Goal: Task Accomplishment & Management: Manage account settings

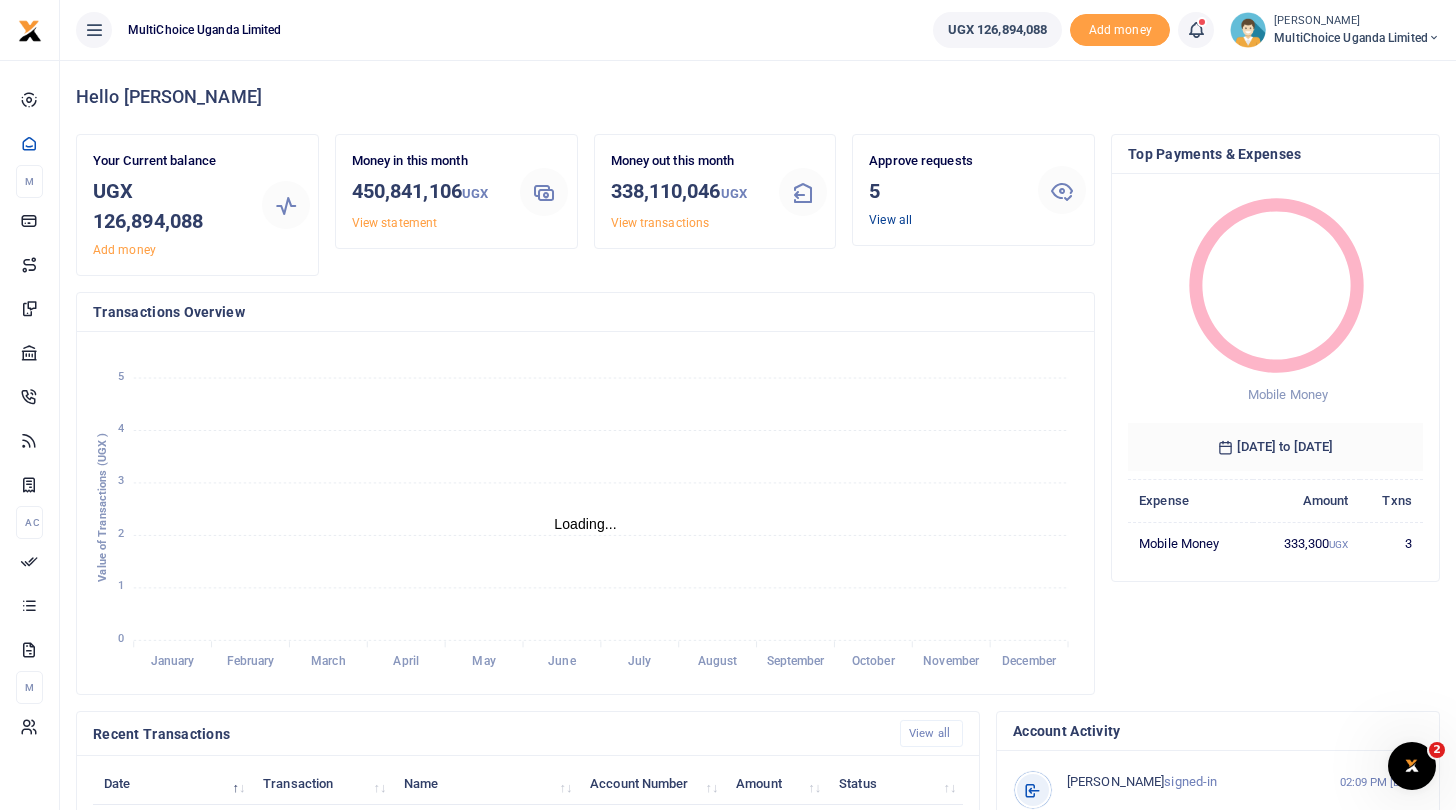
click at [891, 221] on link "View all" at bounding box center [890, 220] width 43 height 14
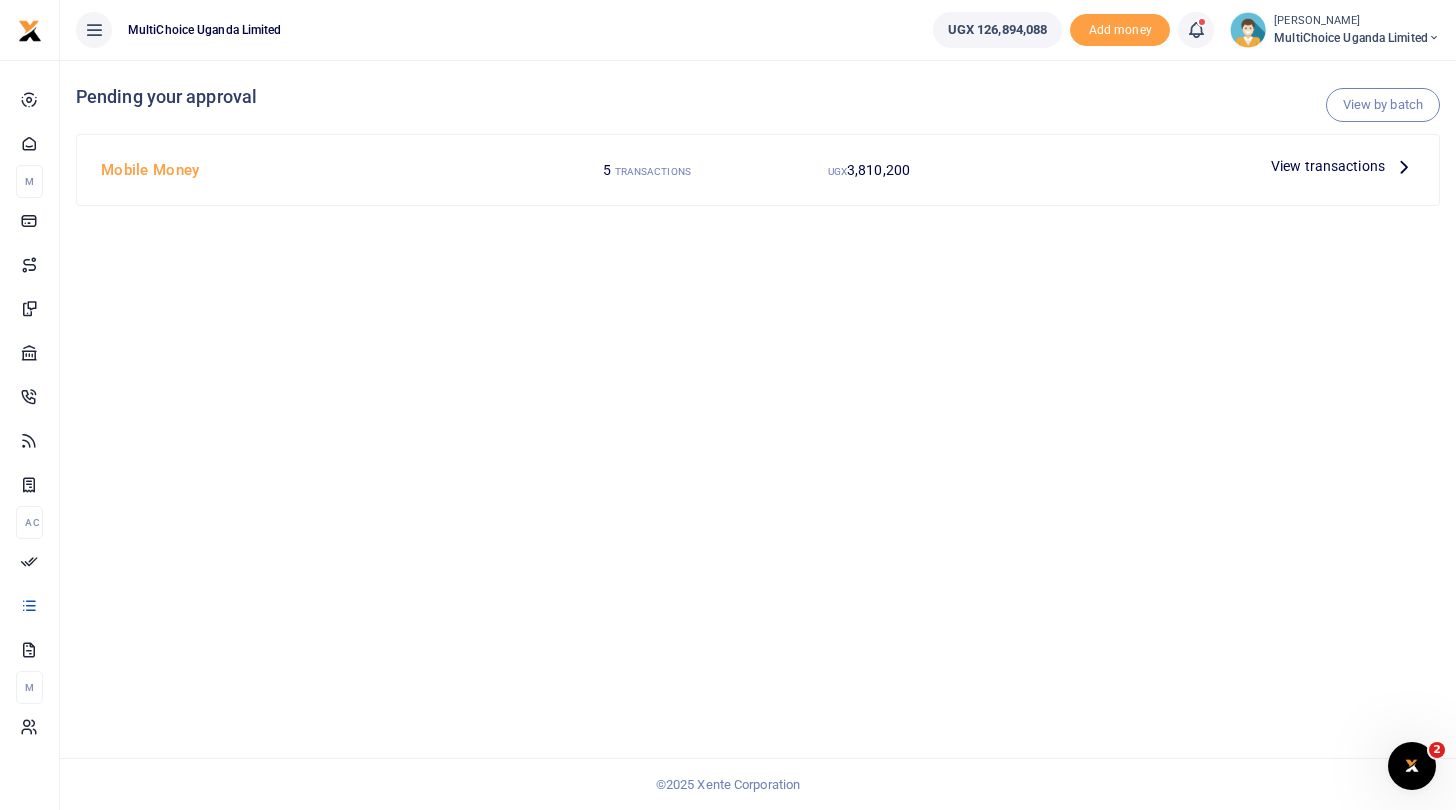
click at [1347, 164] on span "View transactions" at bounding box center [1328, 166] width 114 height 22
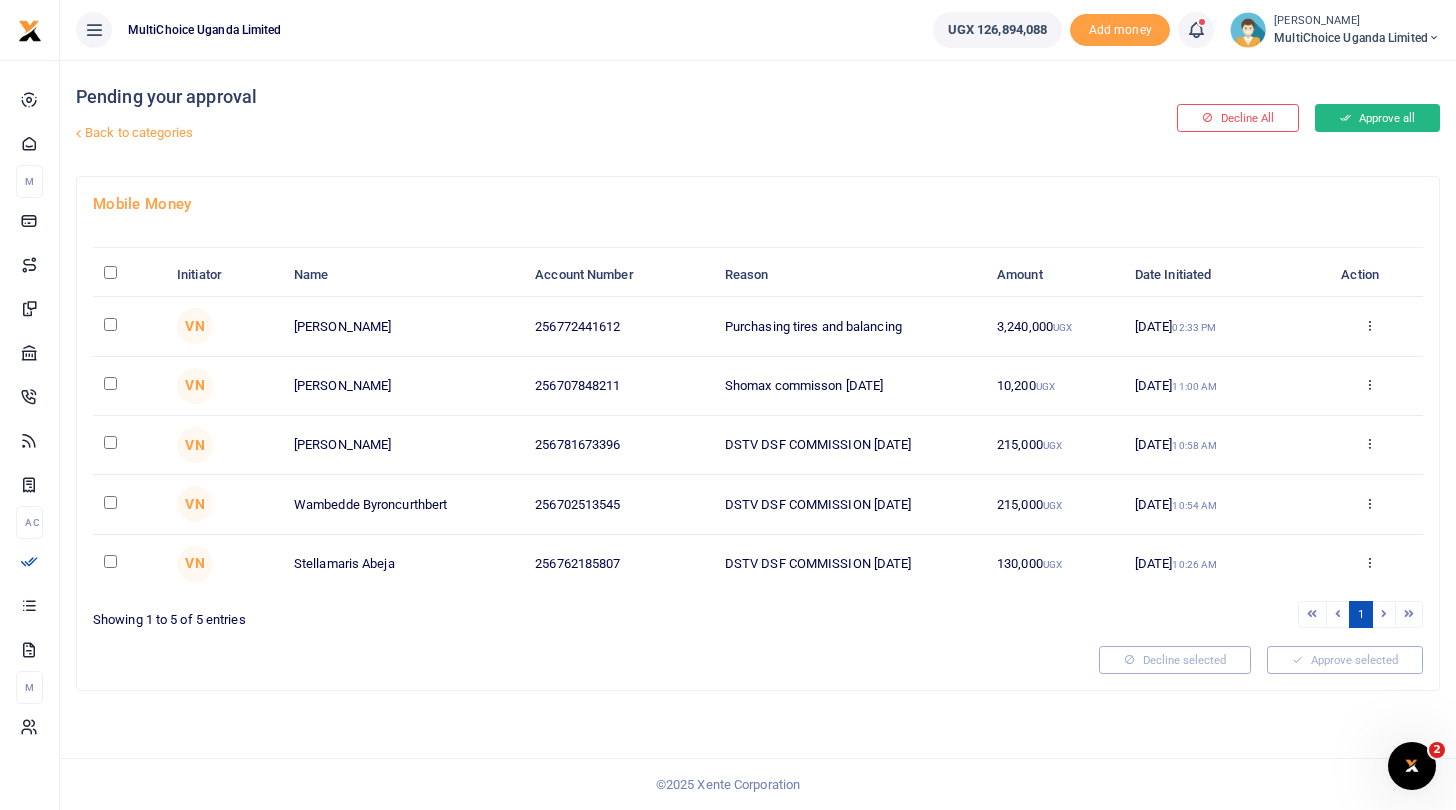
click at [1409, 114] on button "Approve all" at bounding box center [1377, 118] width 125 height 28
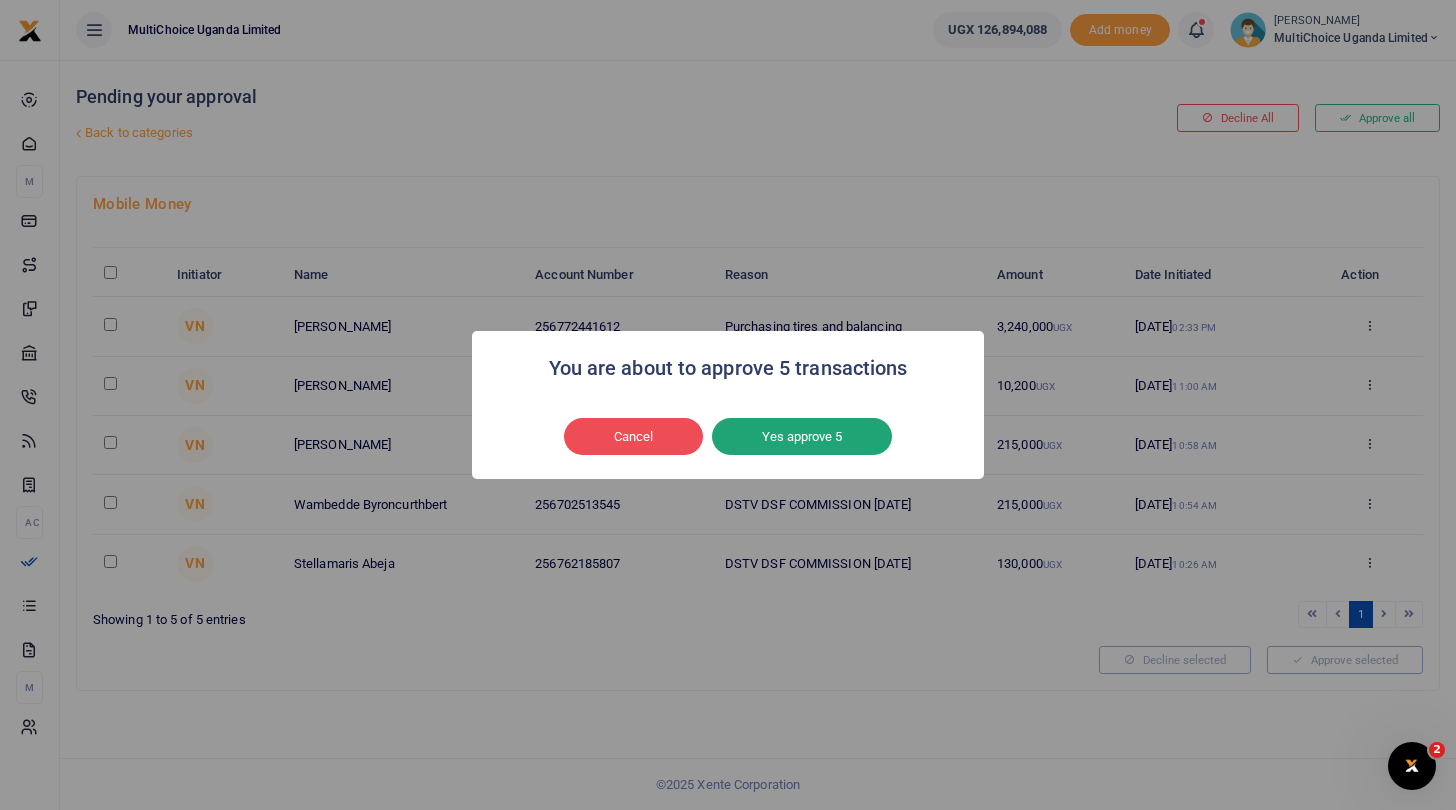
click at [845, 438] on button "Yes approve 5" at bounding box center [802, 437] width 180 height 38
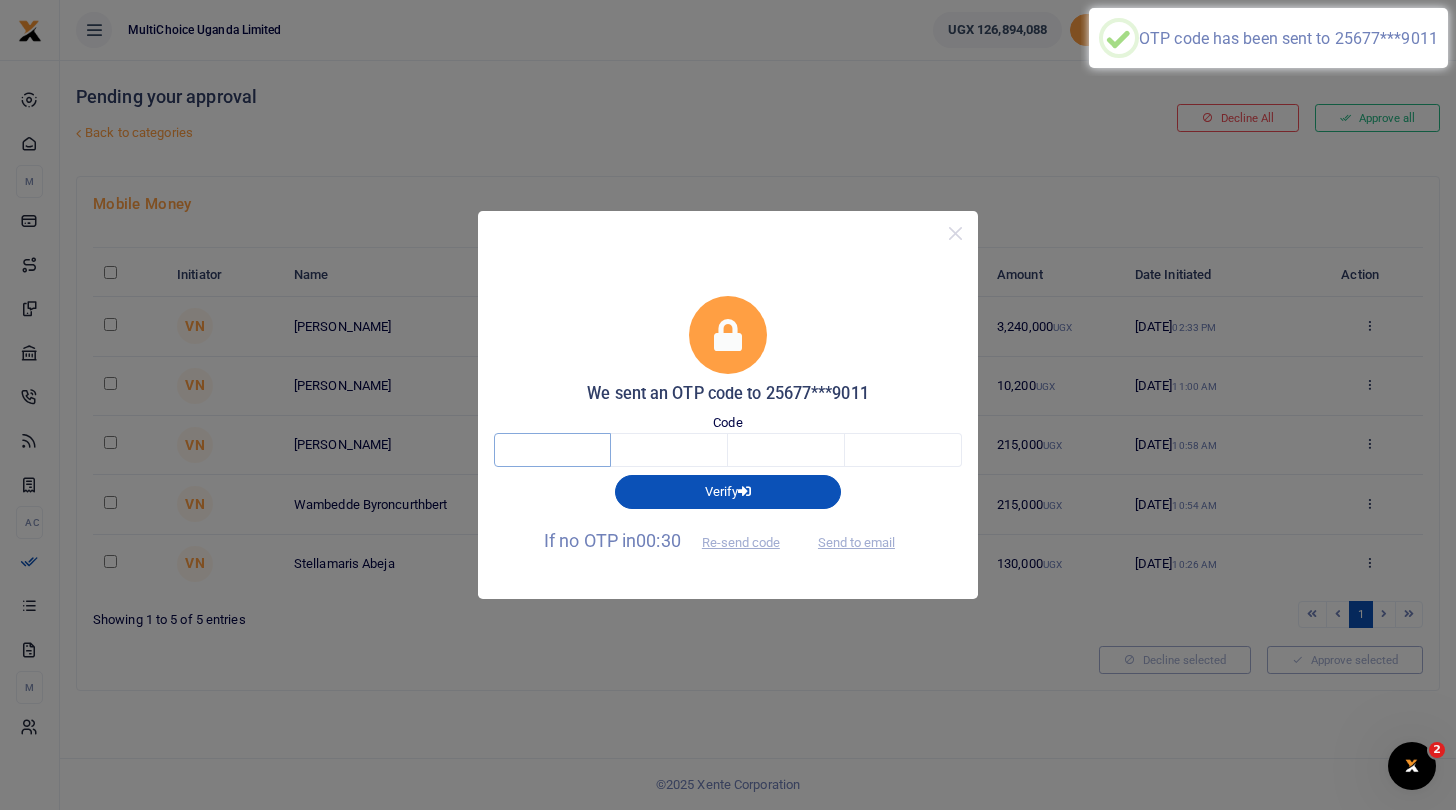
click at [589, 453] on input "text" at bounding box center [552, 450] width 117 height 34
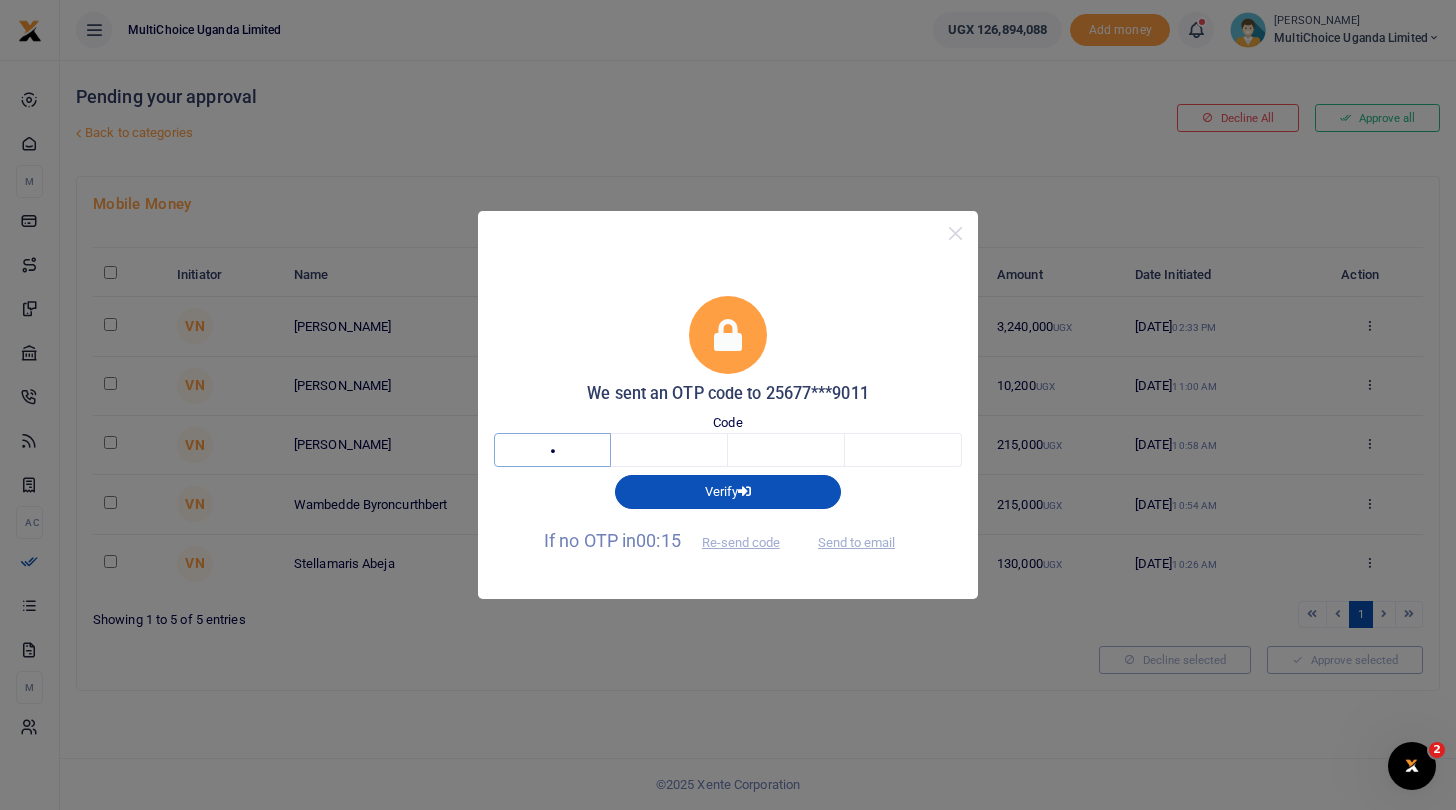
type input "5"
type input "3"
type input "2"
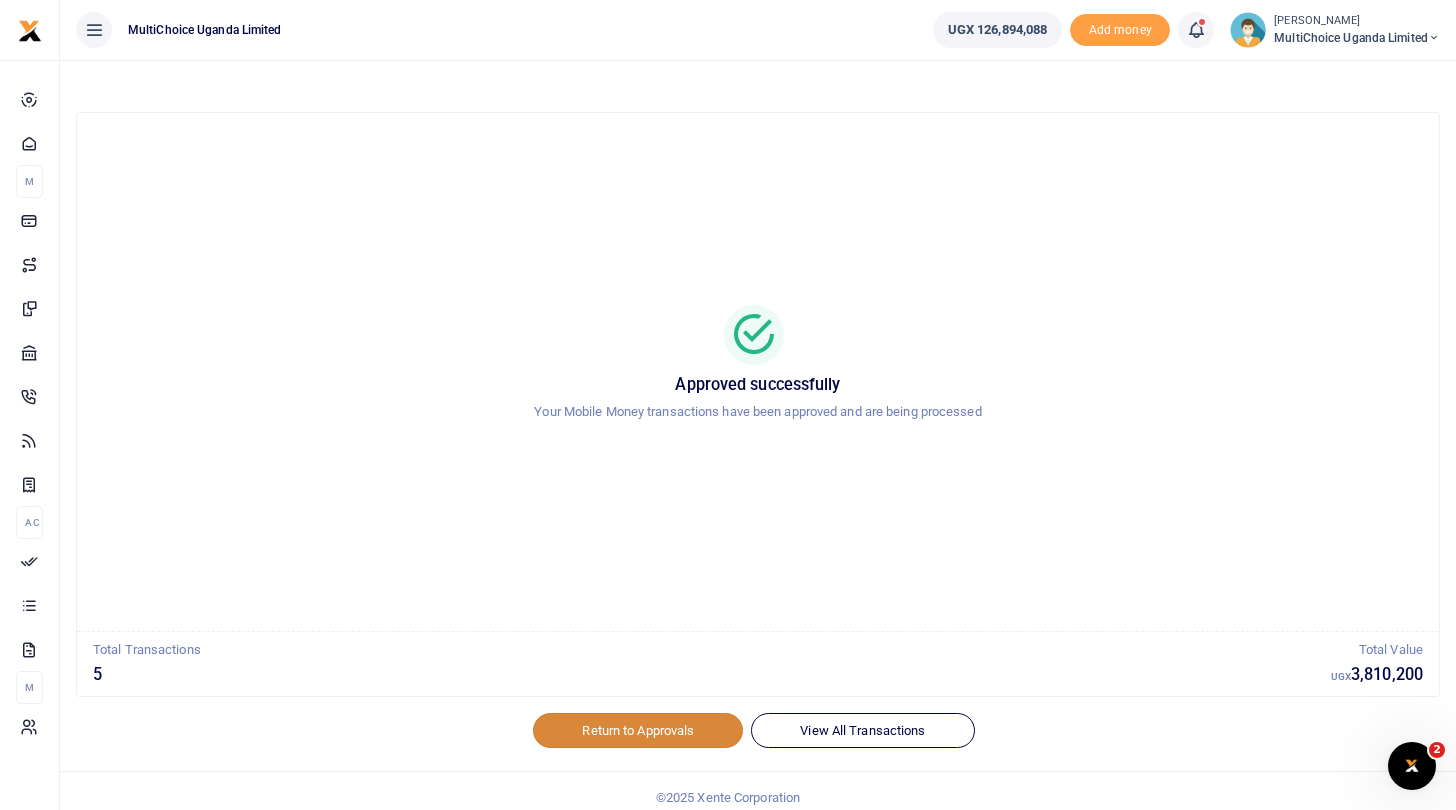
click at [645, 721] on link "Return to Approvals" at bounding box center [638, 730] width 210 height 34
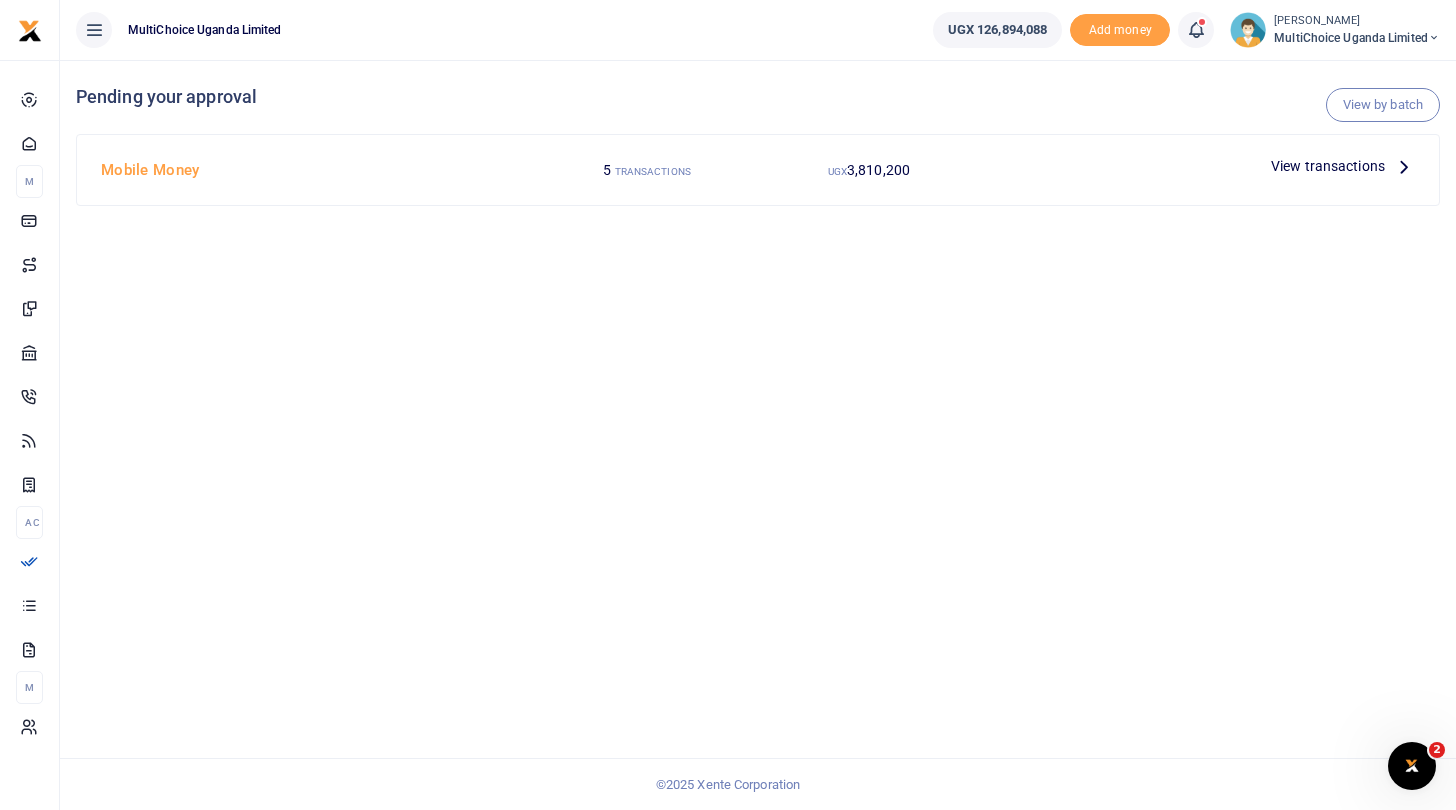
click at [1298, 38] on span "MultiChoice Uganda Limited" at bounding box center [1357, 38] width 166 height 18
click at [1335, 72] on link "Switch accounts" at bounding box center [1364, 73] width 158 height 28
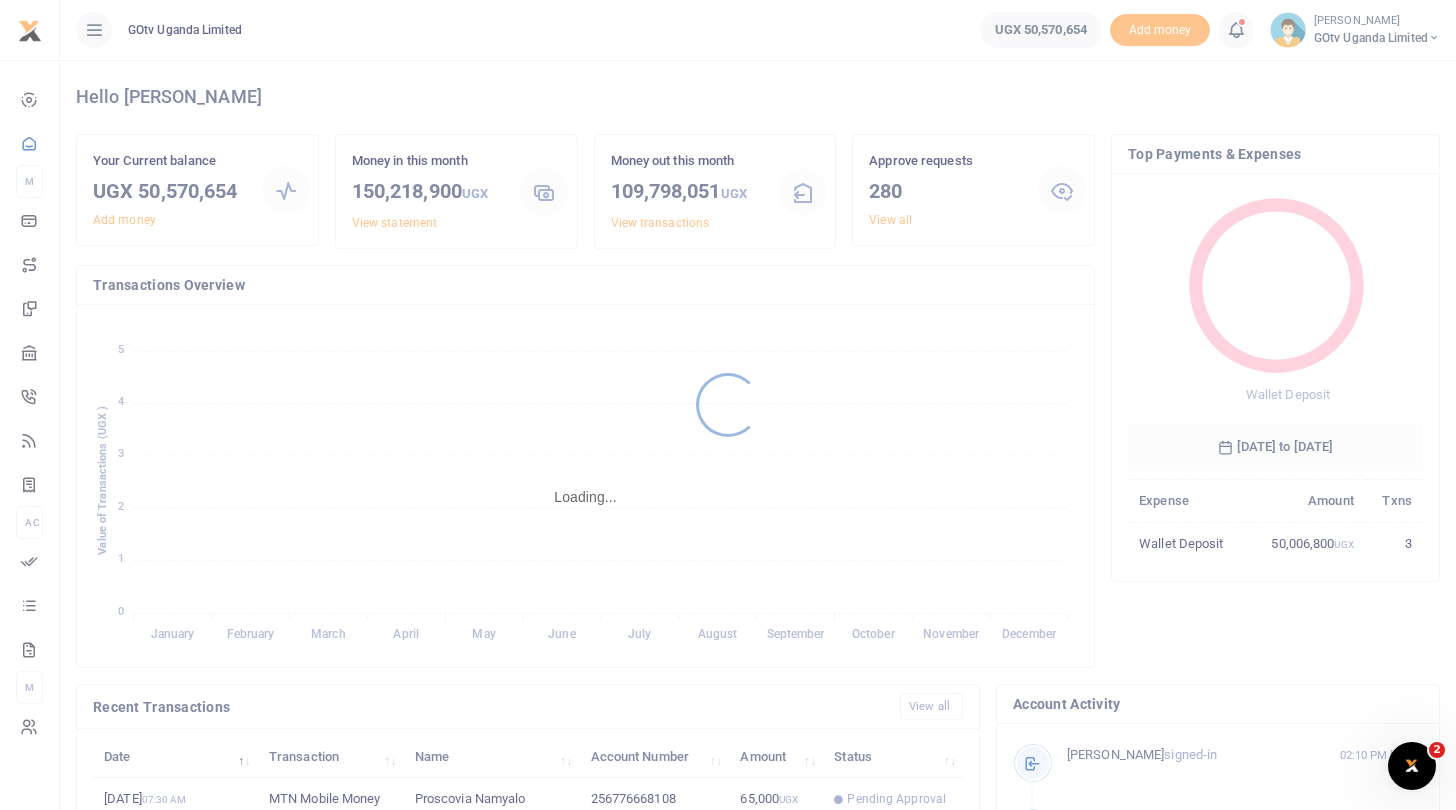
scroll to position [1, 1]
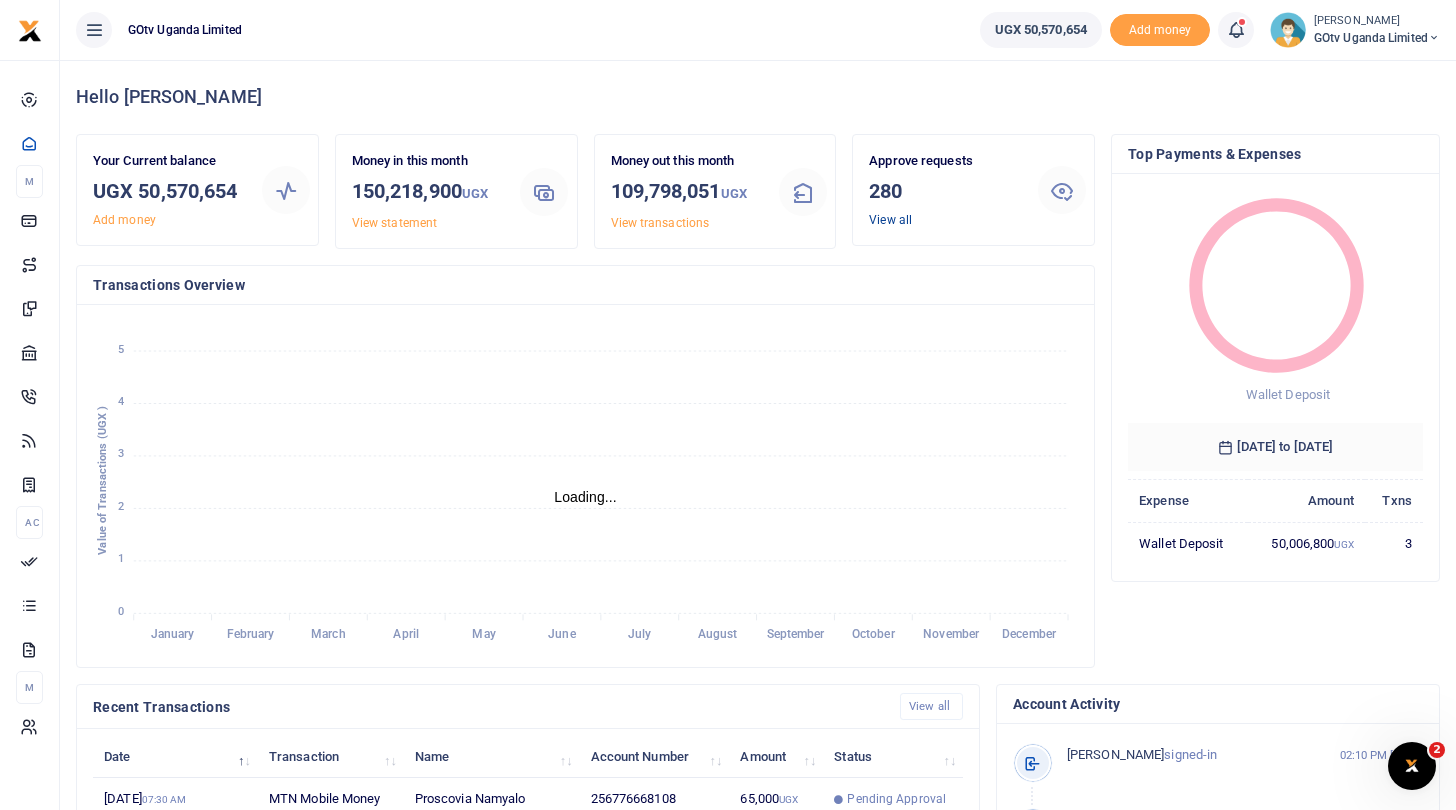
click at [900, 214] on link "View all" at bounding box center [890, 220] width 43 height 14
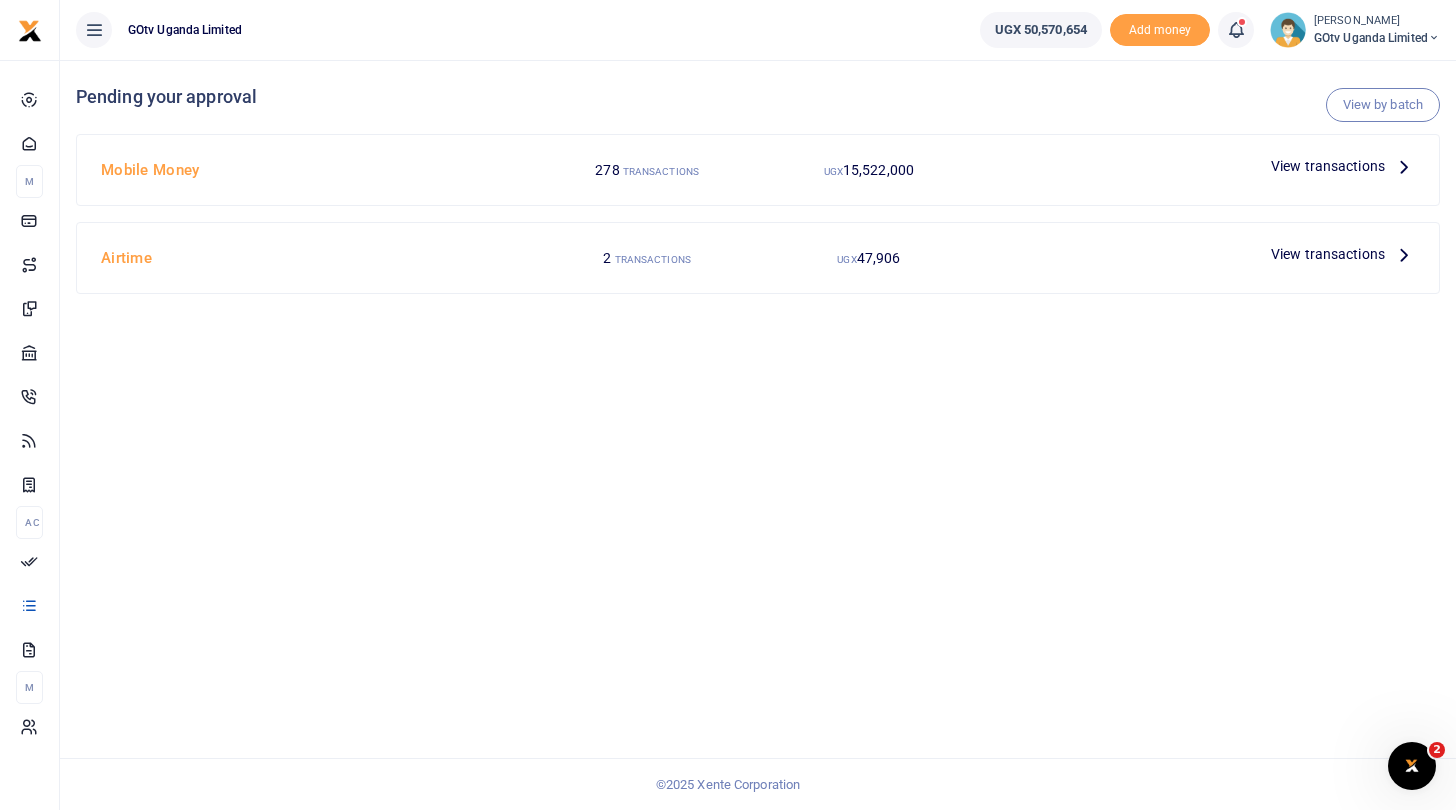
click at [1303, 162] on span "View transactions" at bounding box center [1328, 166] width 114 height 22
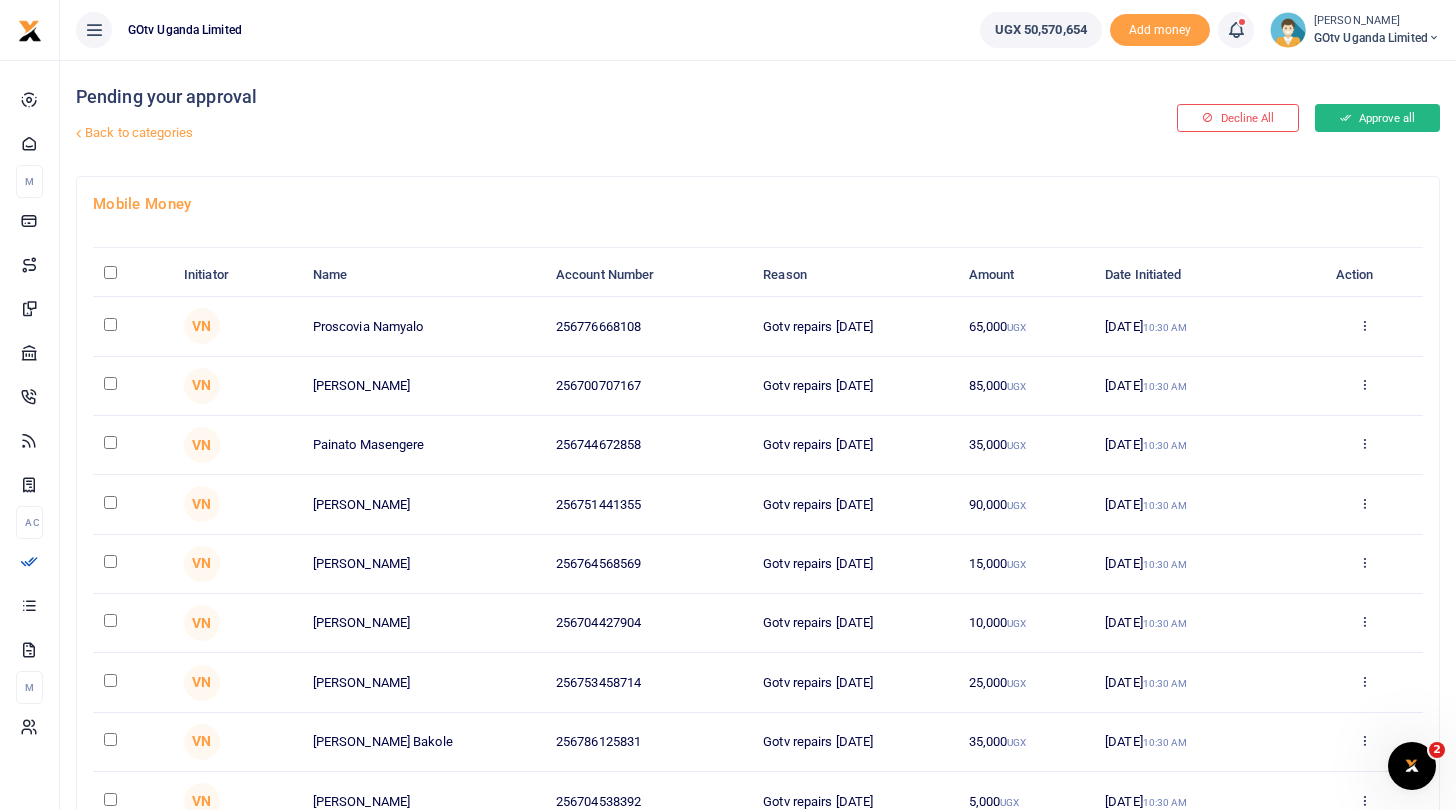
click at [1378, 121] on button "Approve all" at bounding box center [1377, 118] width 125 height 28
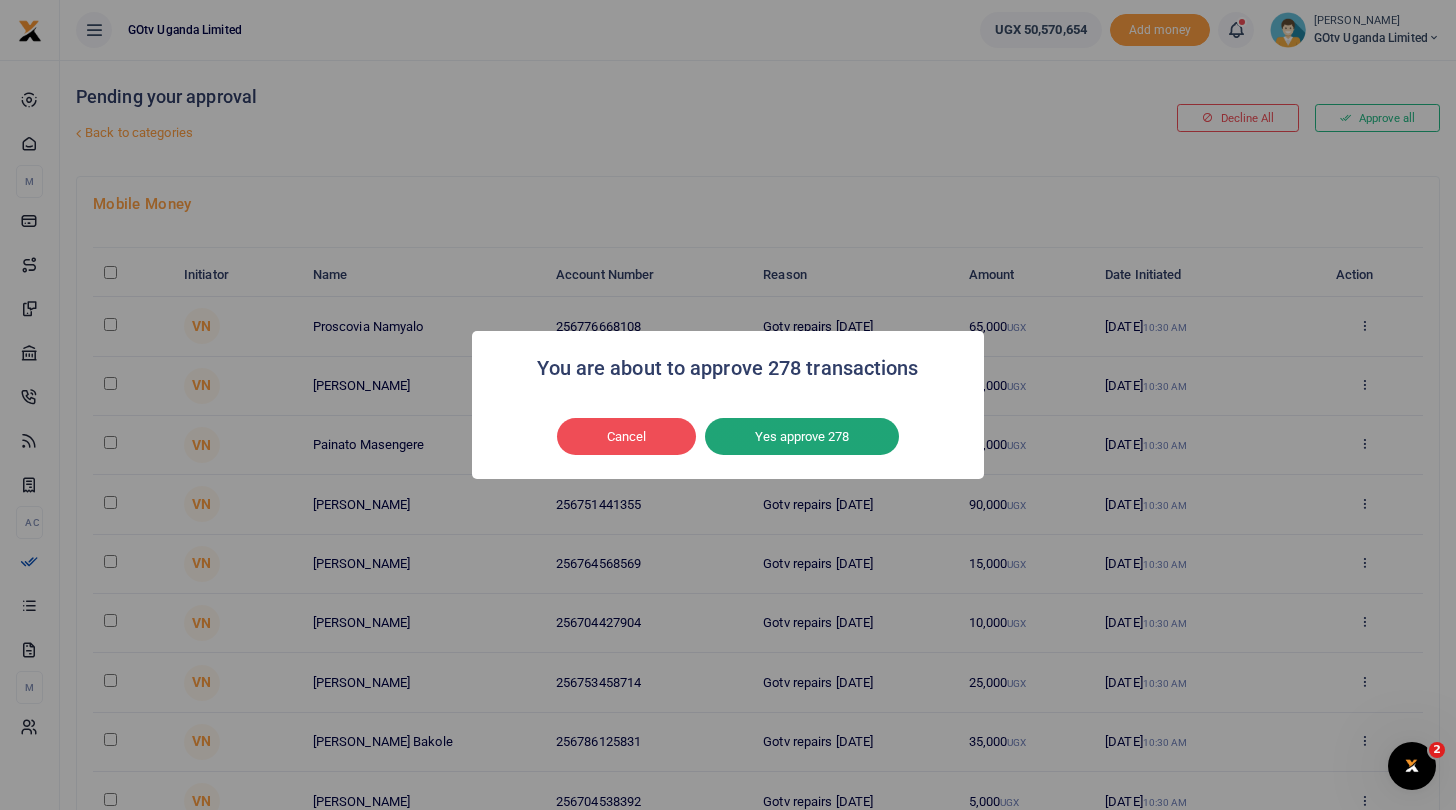
click at [834, 429] on button "Yes approve 278" at bounding box center [802, 437] width 194 height 38
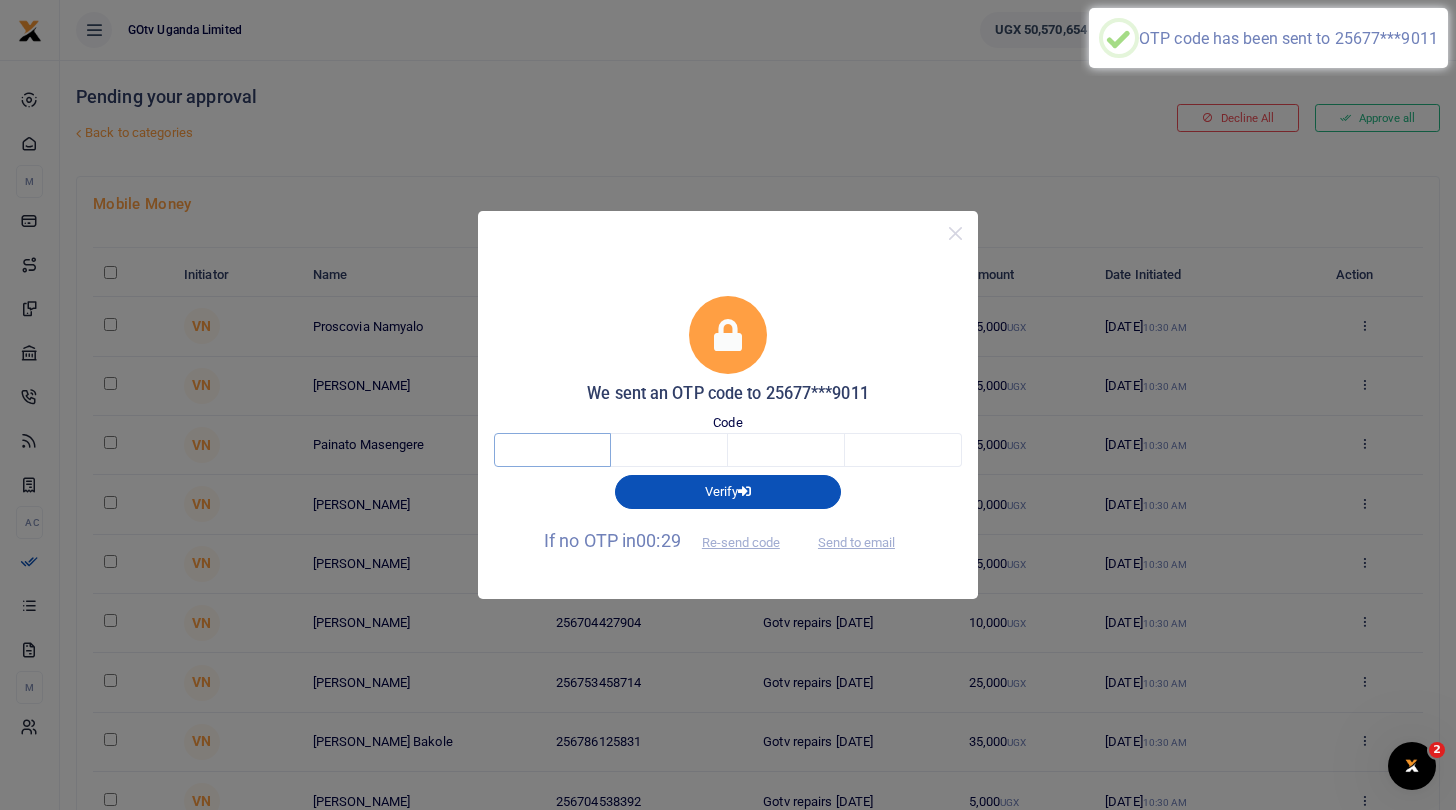
click at [576, 442] on input "text" at bounding box center [552, 450] width 117 height 34
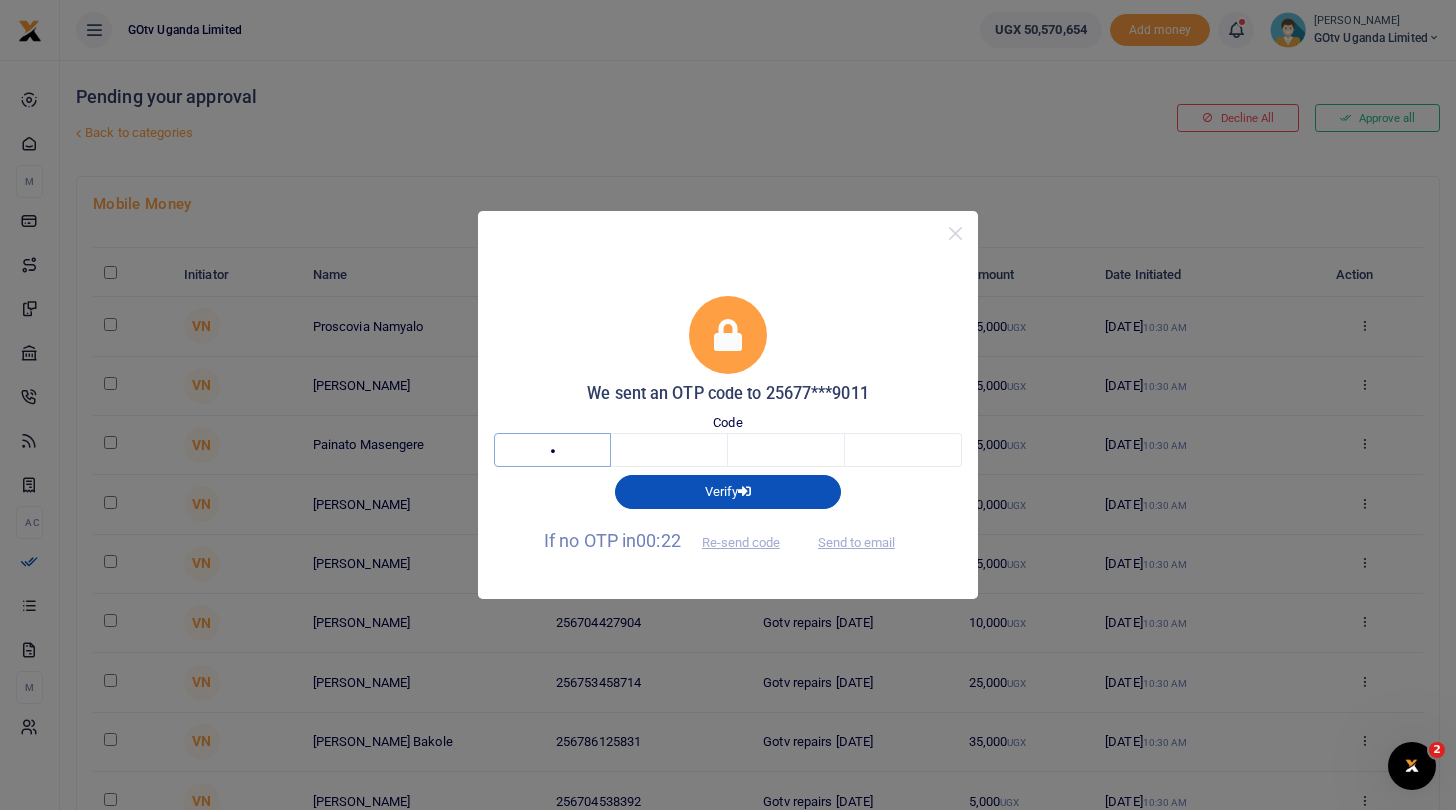
type input "5"
type input "4"
type input "0"
type input "2"
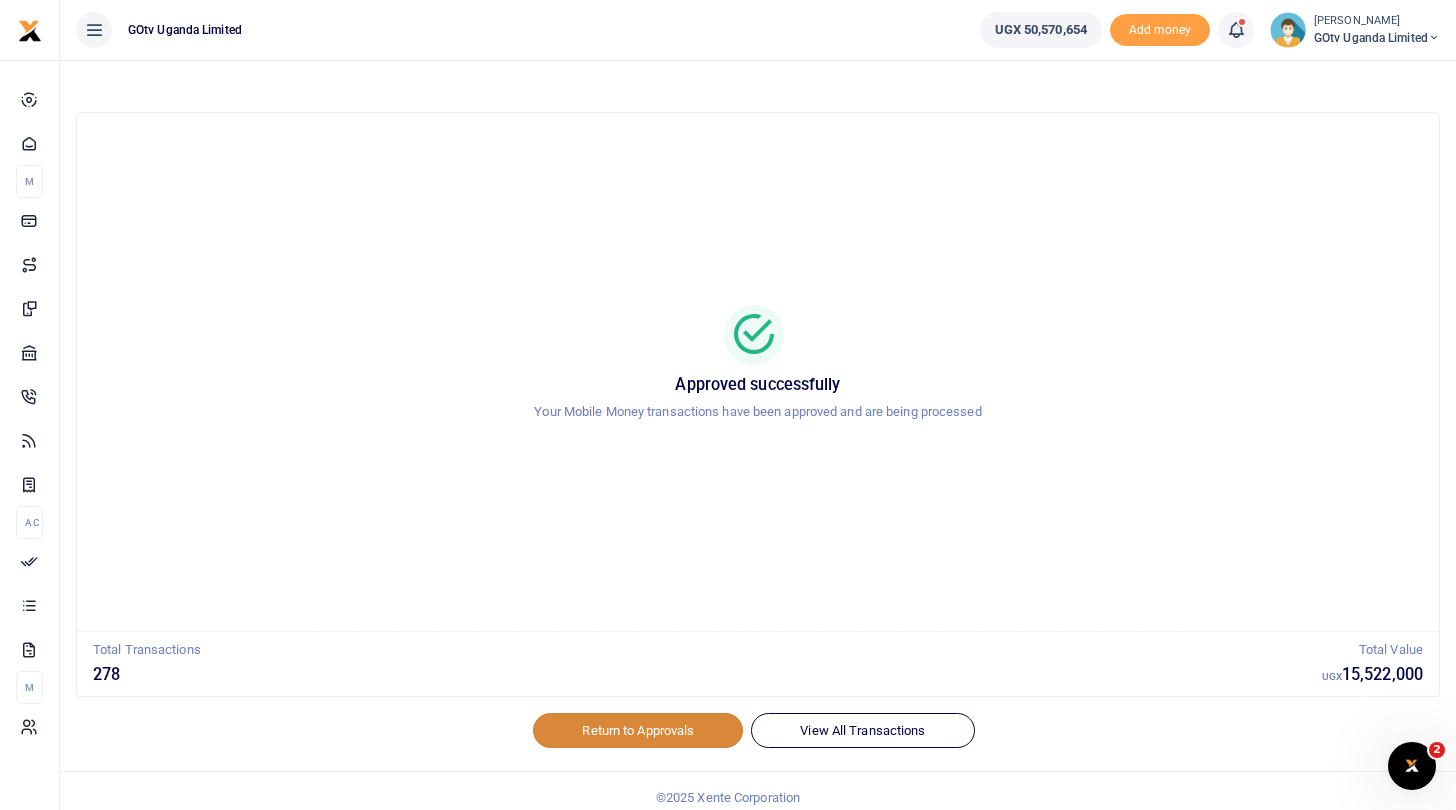
click at [615, 730] on link "Return to Approvals" at bounding box center [638, 730] width 210 height 34
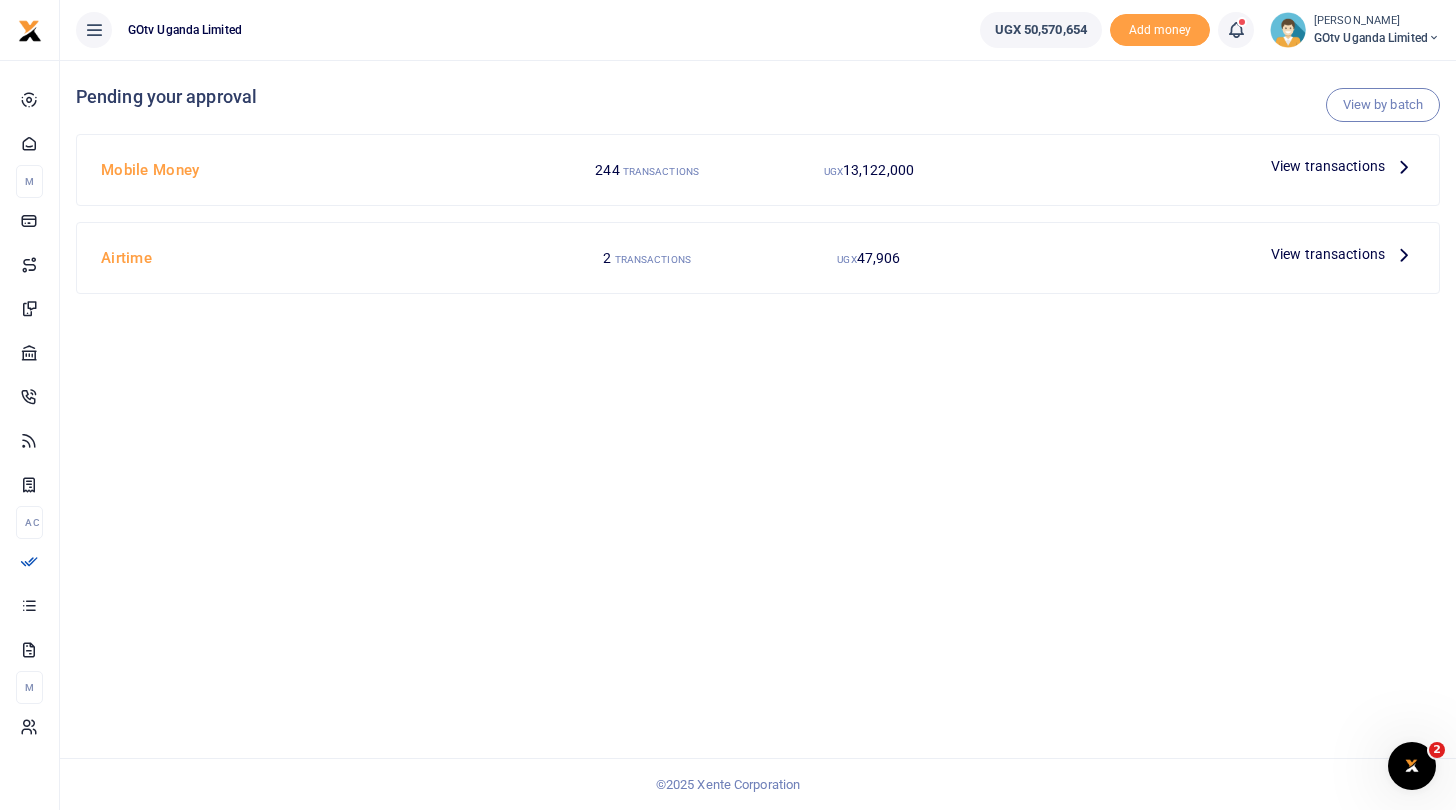
click at [1338, 254] on span "View transactions" at bounding box center [1328, 254] width 114 height 22
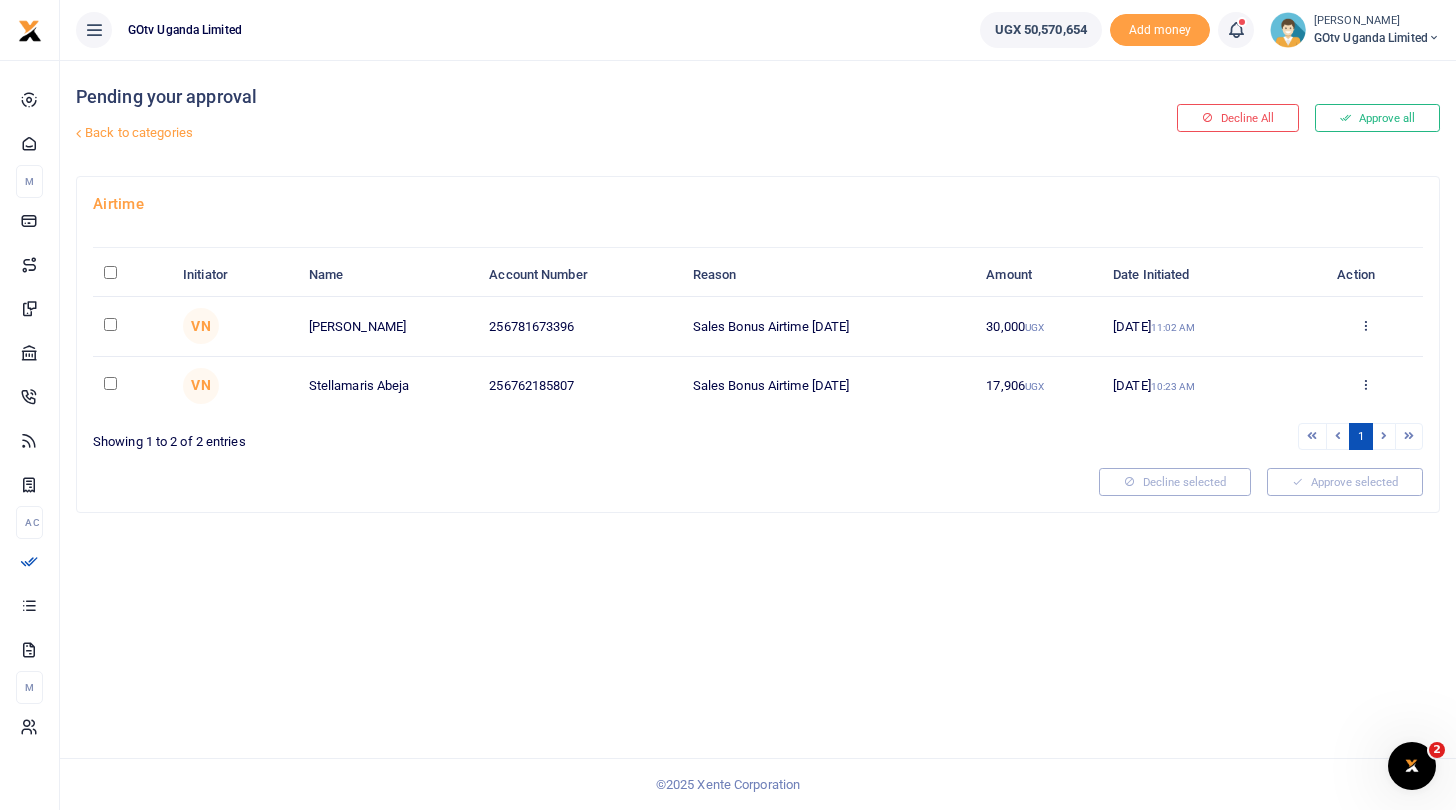
click at [1389, 122] on button "Approve all" at bounding box center [1377, 118] width 125 height 28
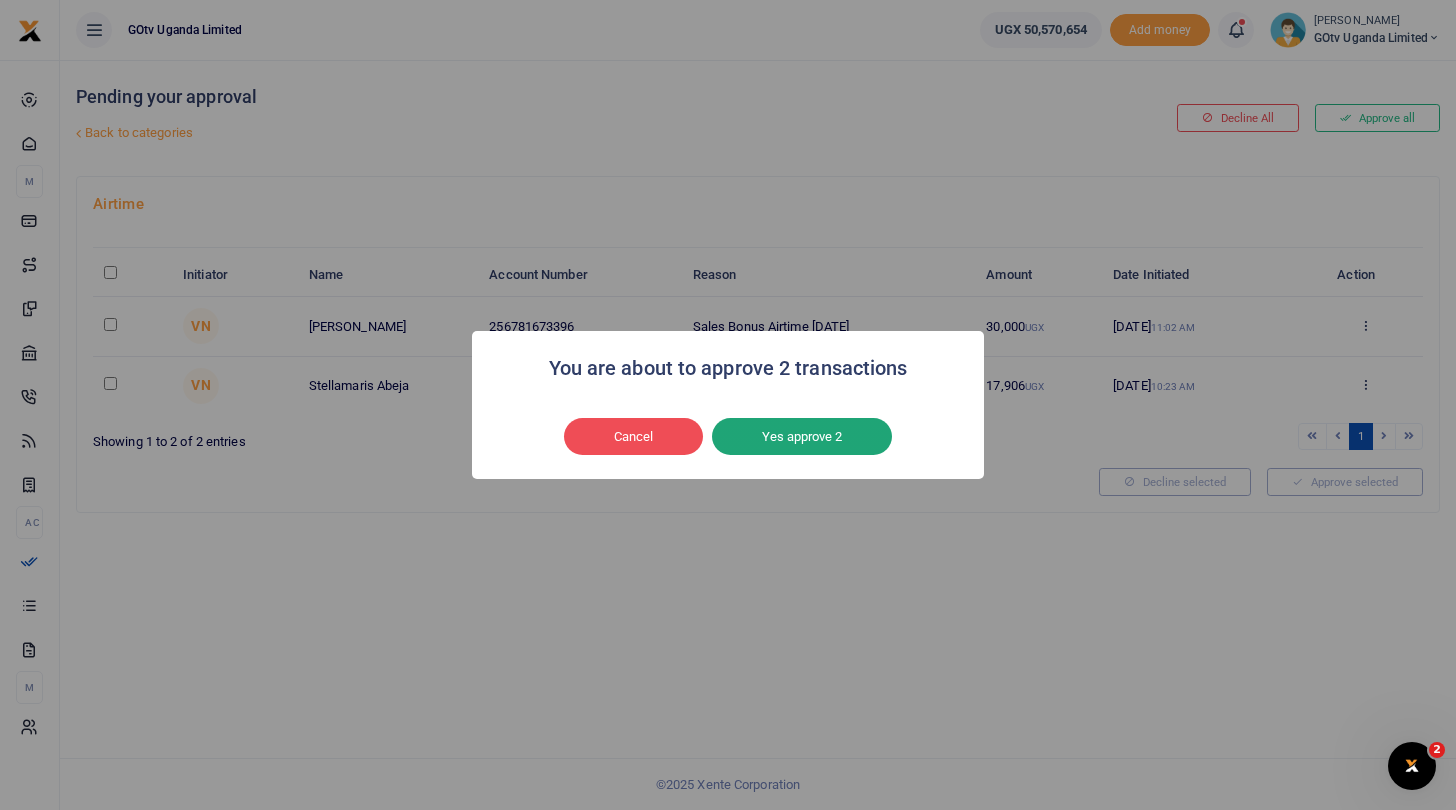
click at [871, 438] on button "Yes approve 2" at bounding box center [802, 437] width 180 height 38
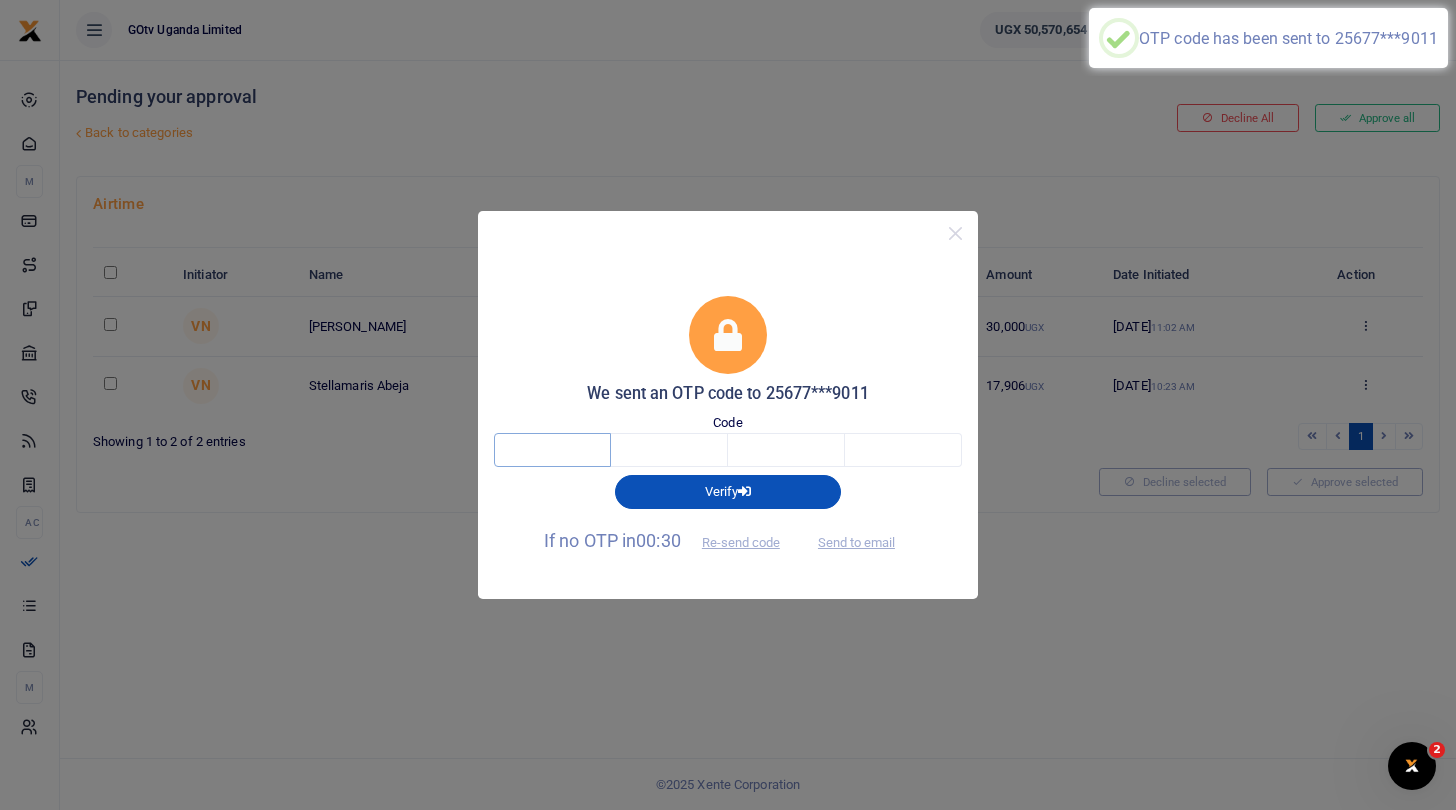
click at [550, 442] on input "text" at bounding box center [552, 450] width 117 height 34
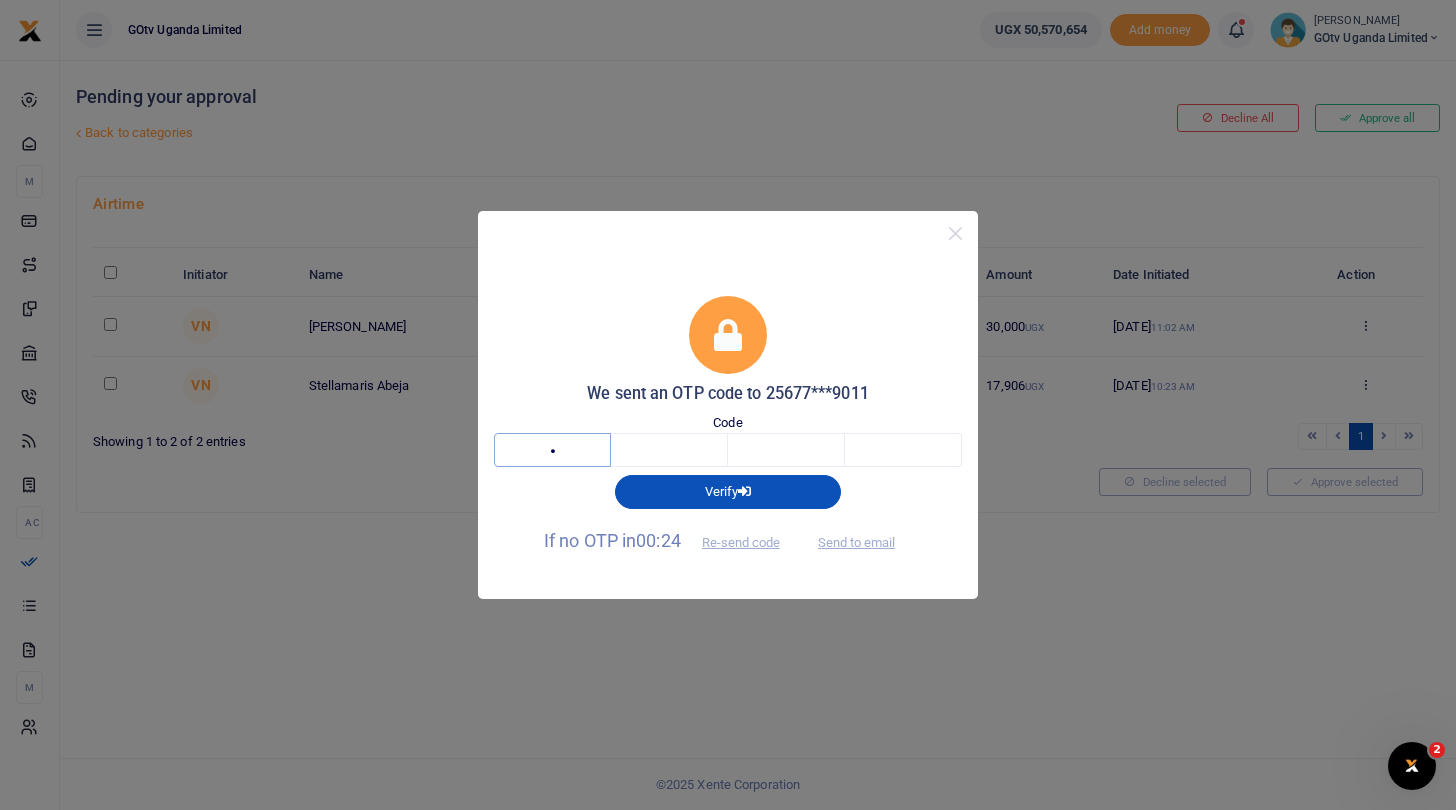
type input "1"
type input "4"
type input "5"
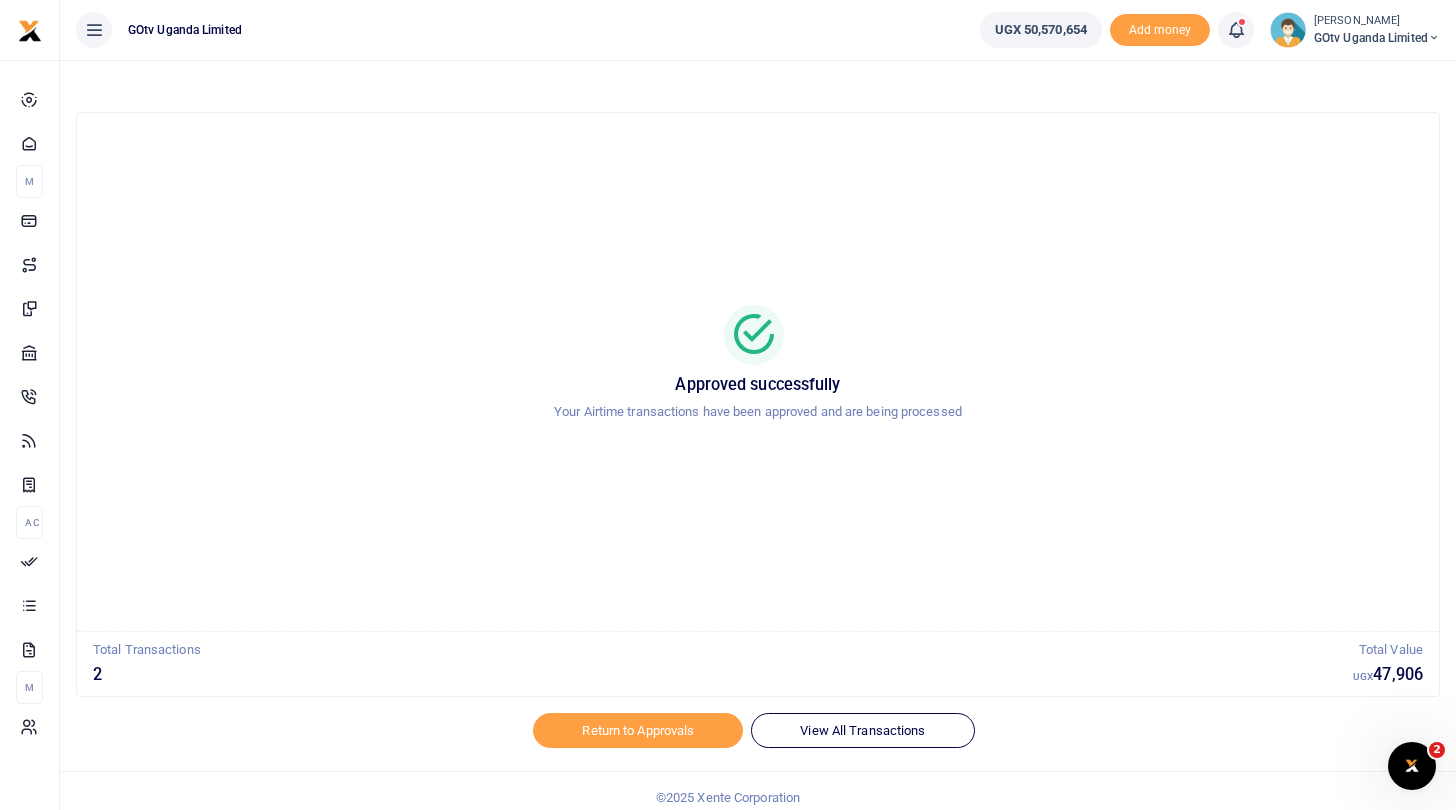
click at [1359, 32] on span "GOtv Uganda Limited" at bounding box center [1377, 38] width 126 height 18
click at [1347, 172] on link "Logout" at bounding box center [1365, 183] width 158 height 28
